Goal: Information Seeking & Learning: Learn about a topic

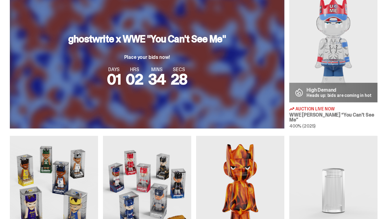
scroll to position [236, 0]
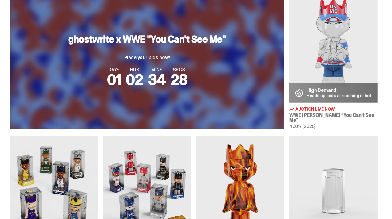
click at [314, 118] on h3 "WWE [PERSON_NAME] “You Can't See Me”" at bounding box center [333, 118] width 88 height 10
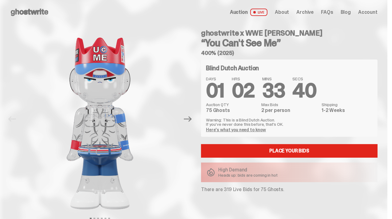
click at [46, 16] on use at bounding box center [29, 12] width 37 height 7
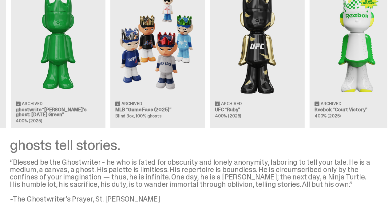
scroll to position [0, 237]
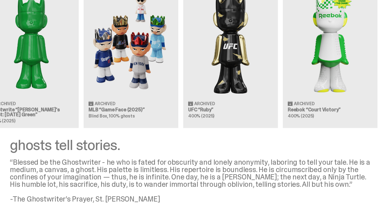
click at [107, 112] on h3 "MLB “Game Face (2025)”" at bounding box center [130, 110] width 85 height 5
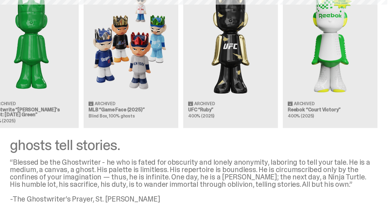
scroll to position [0, 237]
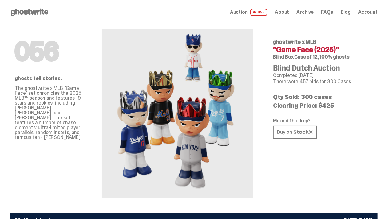
click at [306, 135] on icon at bounding box center [294, 132] width 35 height 5
click at [311, 139] on link at bounding box center [295, 132] width 44 height 13
